Goal: Book appointment/travel/reservation

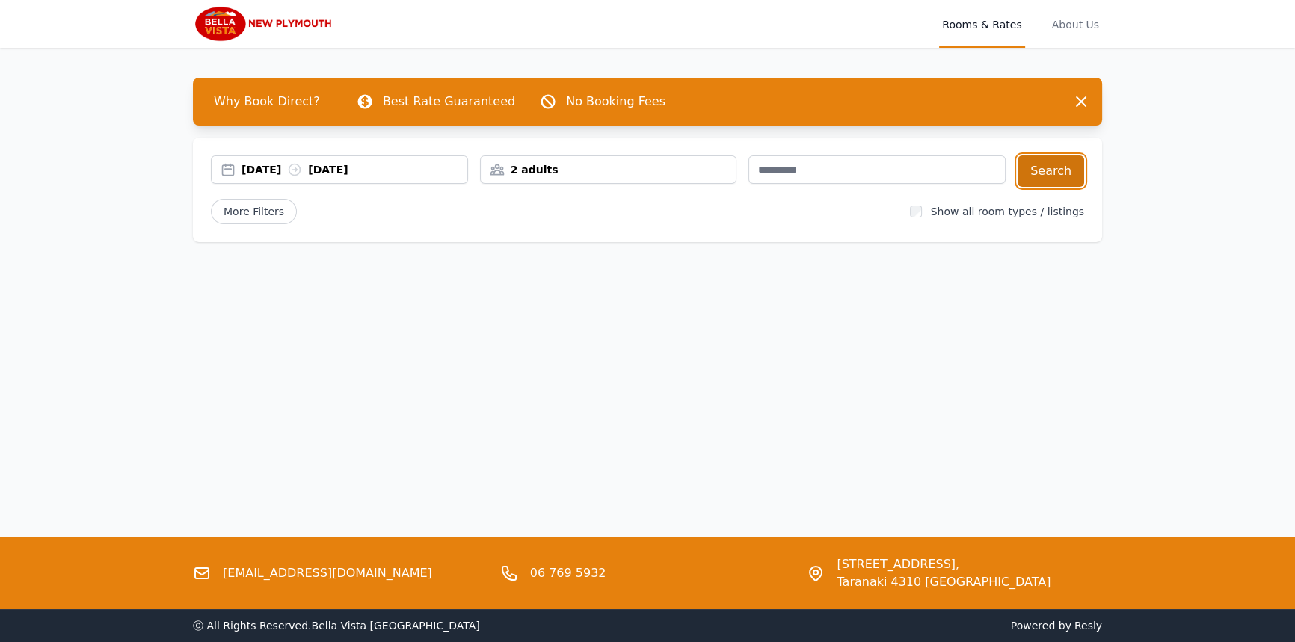
click at [1038, 181] on button "Search" at bounding box center [1051, 171] width 67 height 31
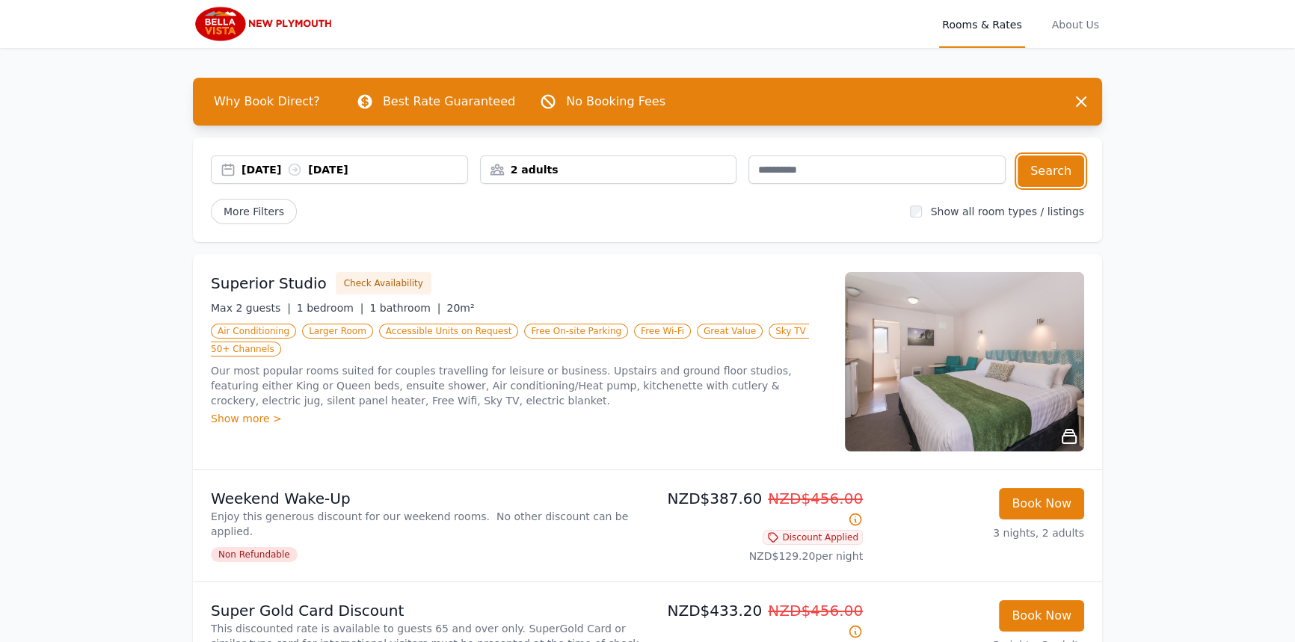
click at [269, 173] on div "[DATE] [DATE]" at bounding box center [354, 169] width 226 height 15
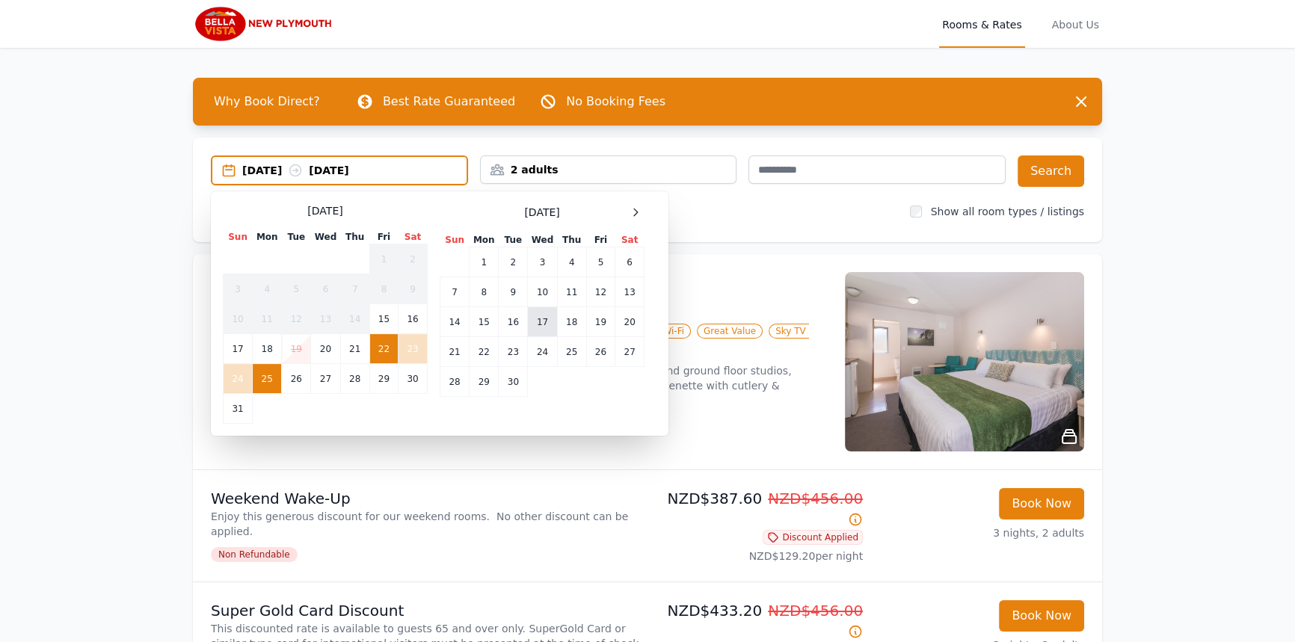
click at [546, 319] on td "17" at bounding box center [542, 322] width 29 height 30
click at [557, 321] on td "18" at bounding box center [571, 322] width 29 height 30
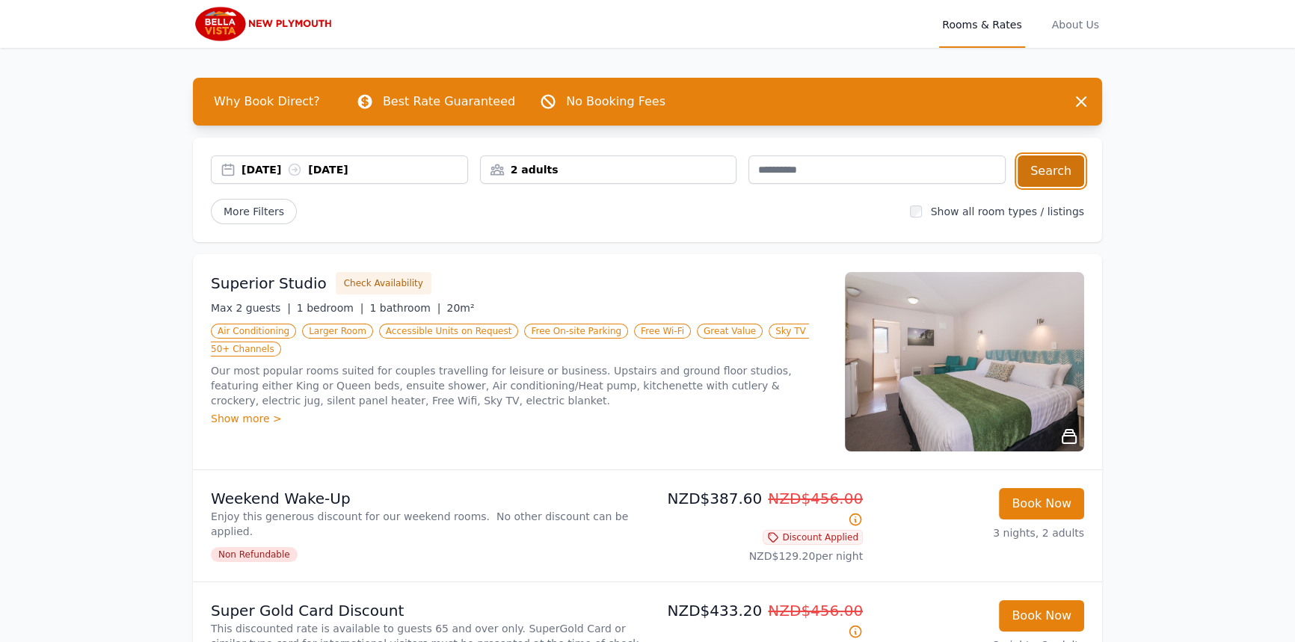
click at [1027, 168] on button "Search" at bounding box center [1051, 171] width 67 height 31
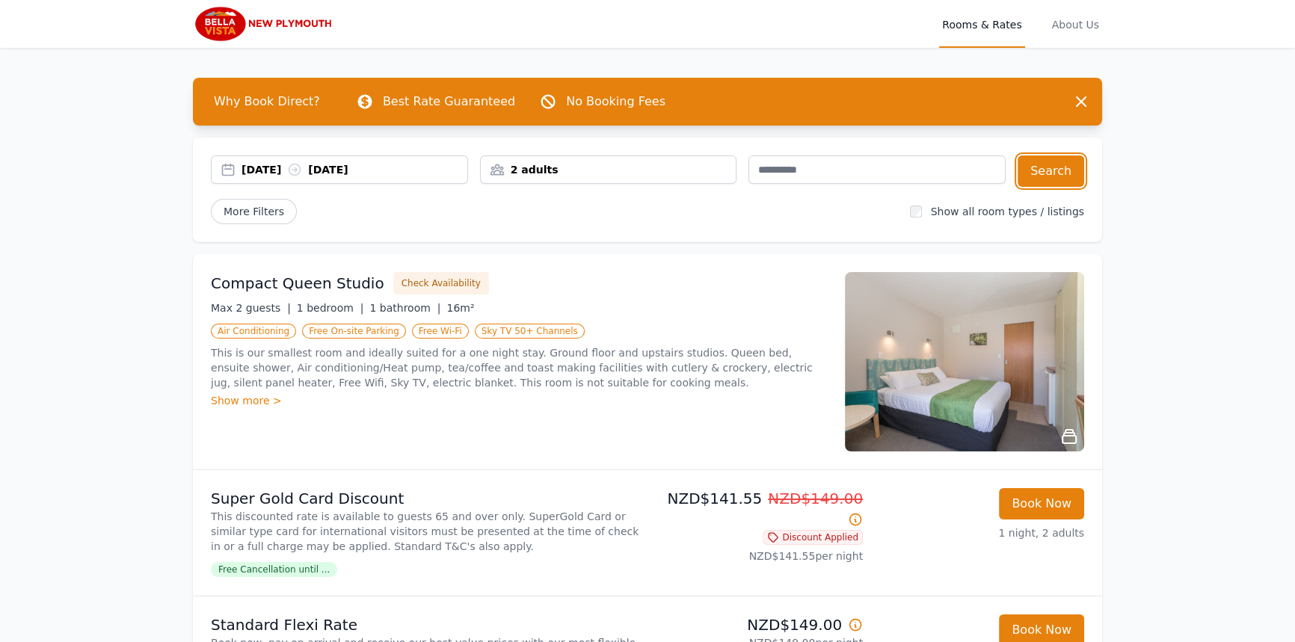
click at [280, 164] on div "[DATE] [DATE]" at bounding box center [354, 169] width 226 height 15
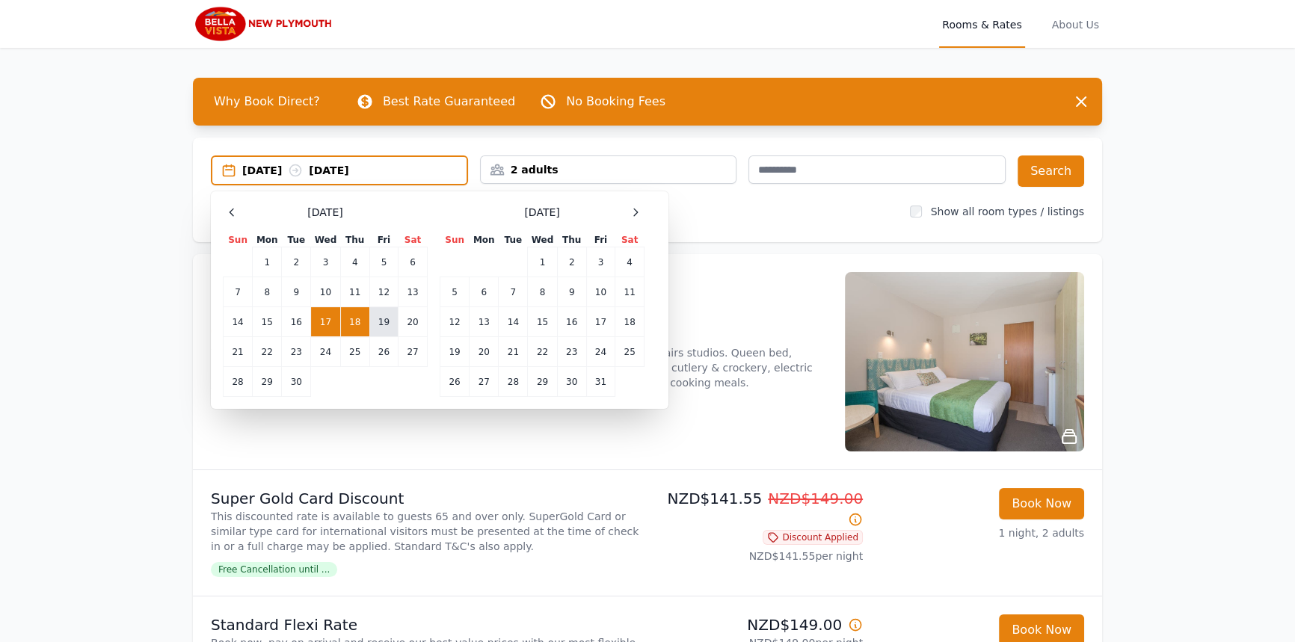
click at [390, 325] on td "19" at bounding box center [383, 322] width 28 height 30
click at [407, 324] on td "20" at bounding box center [412, 322] width 29 height 30
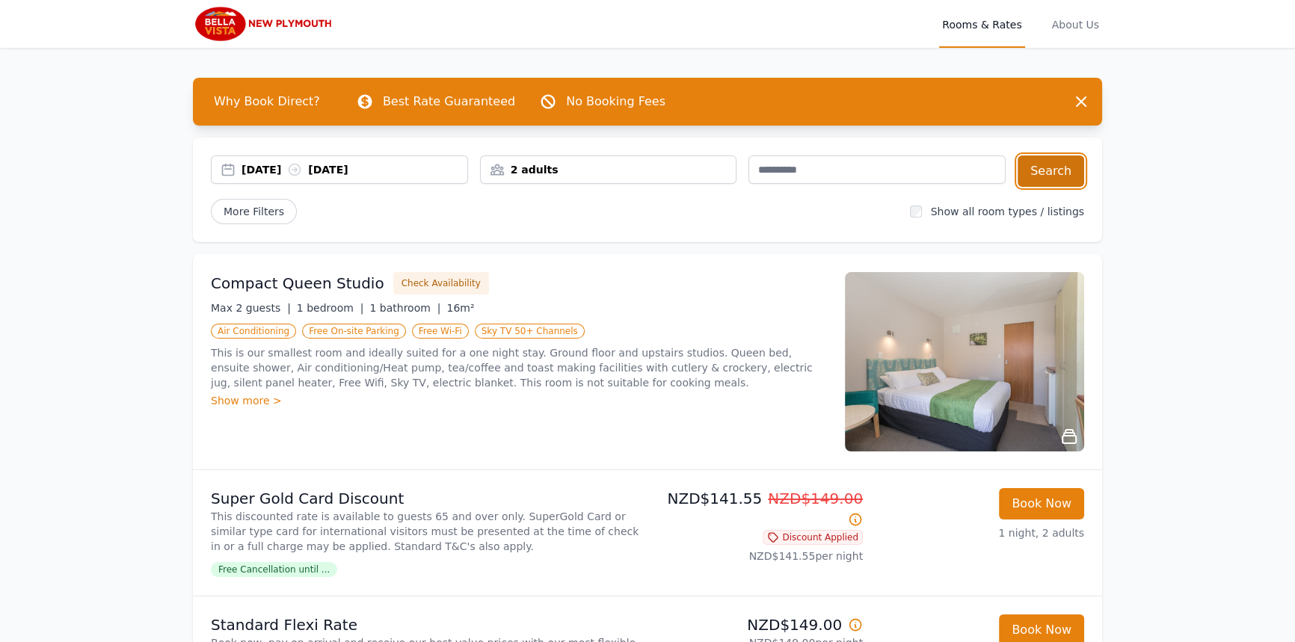
click at [1047, 175] on button "Search" at bounding box center [1051, 171] width 67 height 31
click at [216, 22] on img at bounding box center [265, 24] width 144 height 36
